Goal: Find specific page/section: Find specific page/section

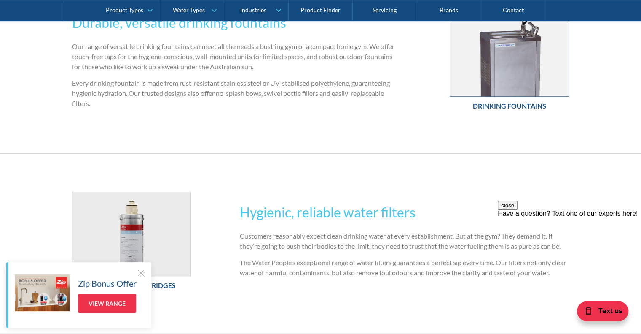
scroll to position [464, 0]
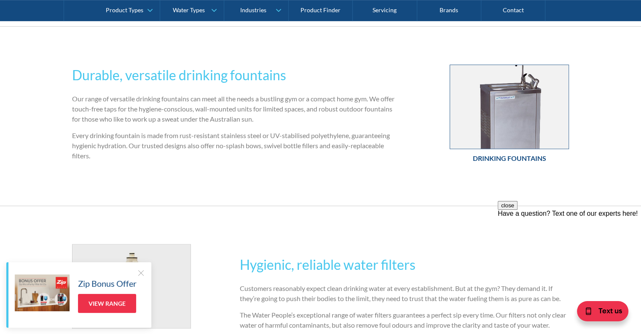
click at [541, 116] on img at bounding box center [509, 107] width 119 height 84
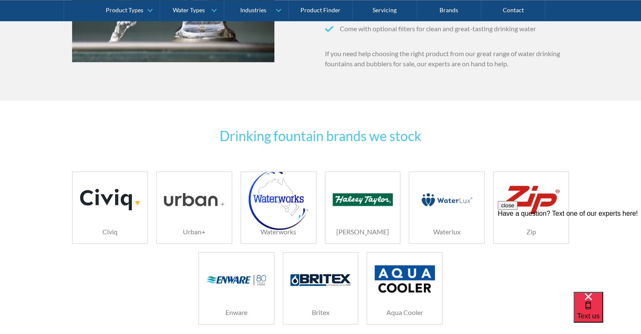
scroll to position [1097, 0]
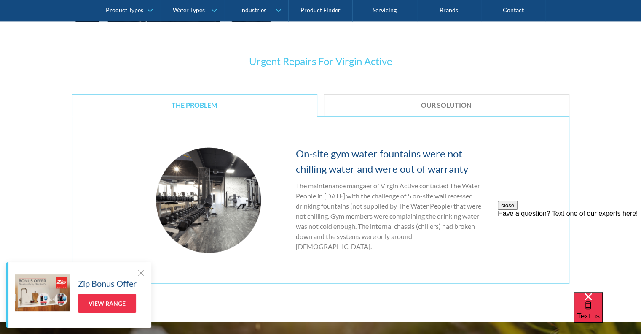
click at [436, 101] on div "Our Solution" at bounding box center [447, 105] width 220 height 9
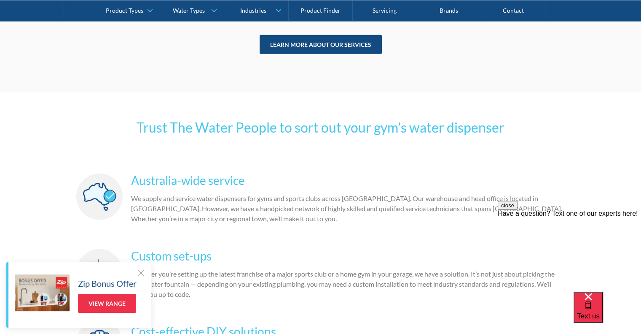
scroll to position [2320, 0]
